Goal: Transaction & Acquisition: Purchase product/service

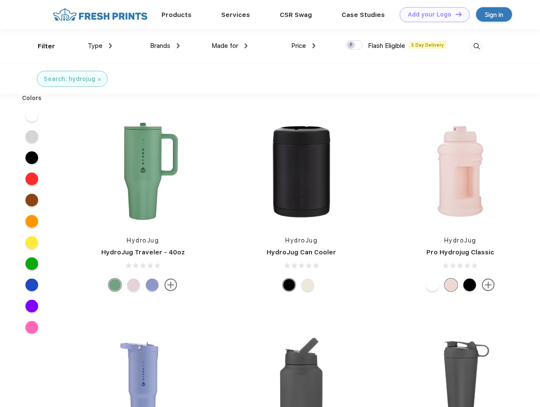
click at [432, 14] on link "Add your Logo Design Tool" at bounding box center [435, 14] width 70 height 15
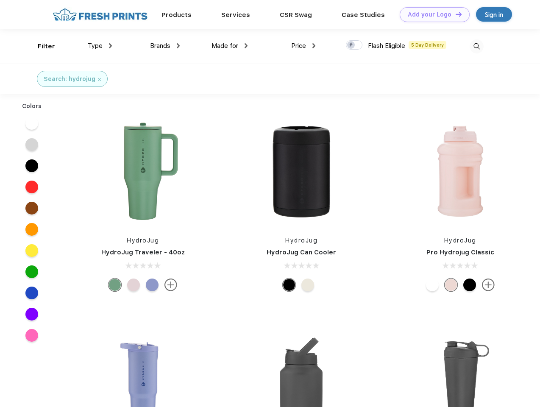
click at [0, 0] on div "Design Tool" at bounding box center [0, 0] width 0 height 0
click at [455, 14] on link "Add your Logo Design Tool" at bounding box center [435, 14] width 70 height 15
click at [41, 46] on div "Filter" at bounding box center [46, 47] width 17 height 10
click at [100, 46] on span "Type" at bounding box center [95, 46] width 15 height 8
click at [165, 46] on span "Brands" at bounding box center [160, 46] width 20 height 8
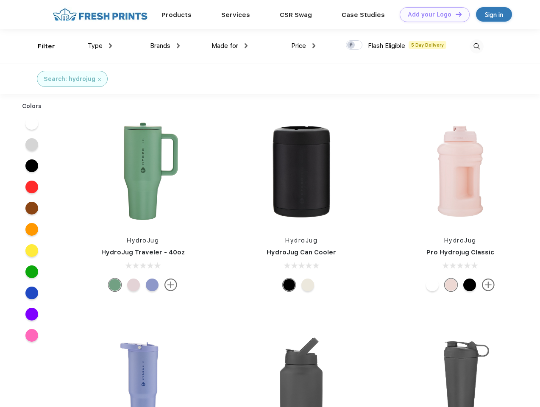
click at [230, 46] on span "Made for" at bounding box center [225, 46] width 27 height 8
click at [304, 46] on span "Price" at bounding box center [298, 46] width 15 height 8
click at [354, 45] on div at bounding box center [354, 44] width 17 height 9
click at [351, 45] on input "checkbox" at bounding box center [349, 43] width 6 height 6
click at [477, 46] on img at bounding box center [477, 46] width 14 height 14
